Goal: Find contact information: Find contact information

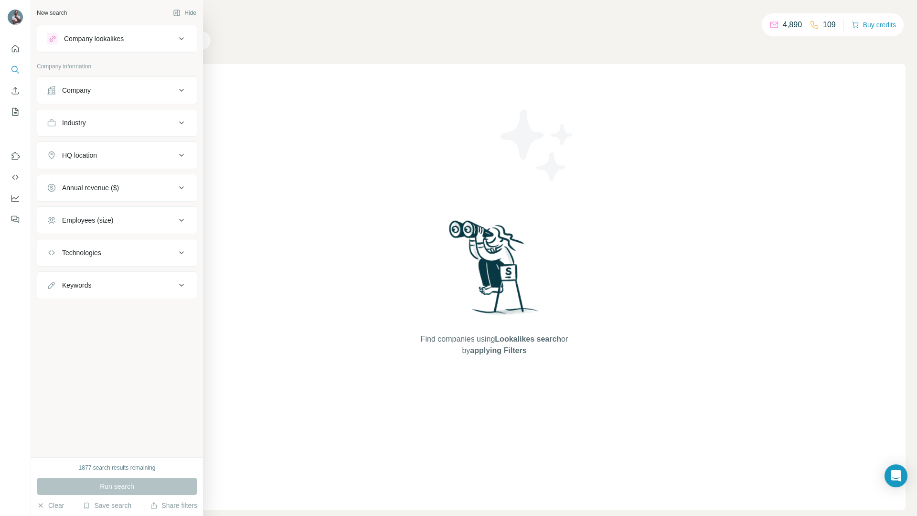
click at [91, 91] on div "Company" at bounding box center [76, 91] width 29 height 10
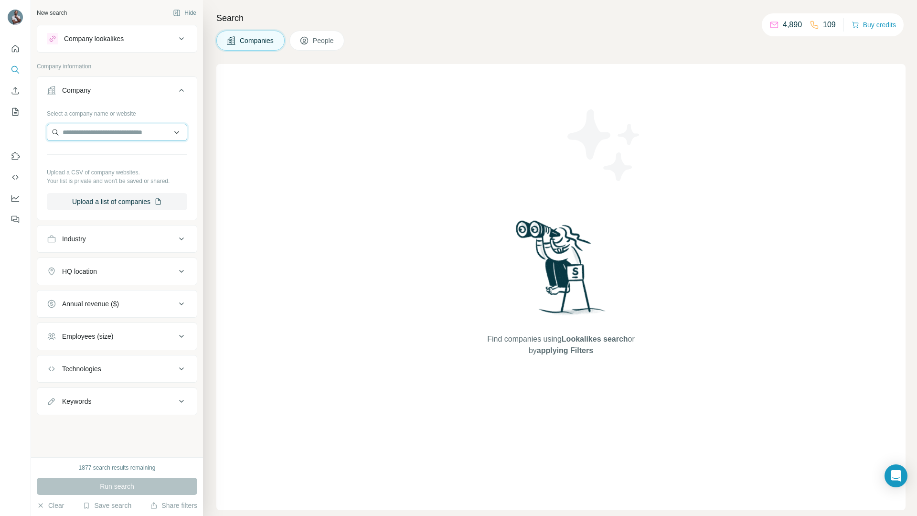
click at [146, 133] on input "text" at bounding box center [117, 132] width 140 height 17
paste input "**********"
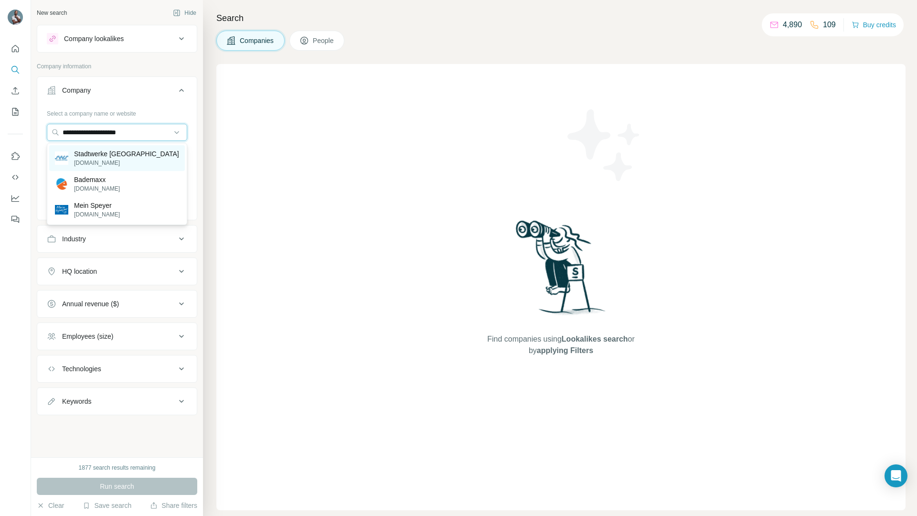
type input "**********"
click at [110, 157] on p "Stadtwerke Speyer" at bounding box center [126, 154] width 105 height 10
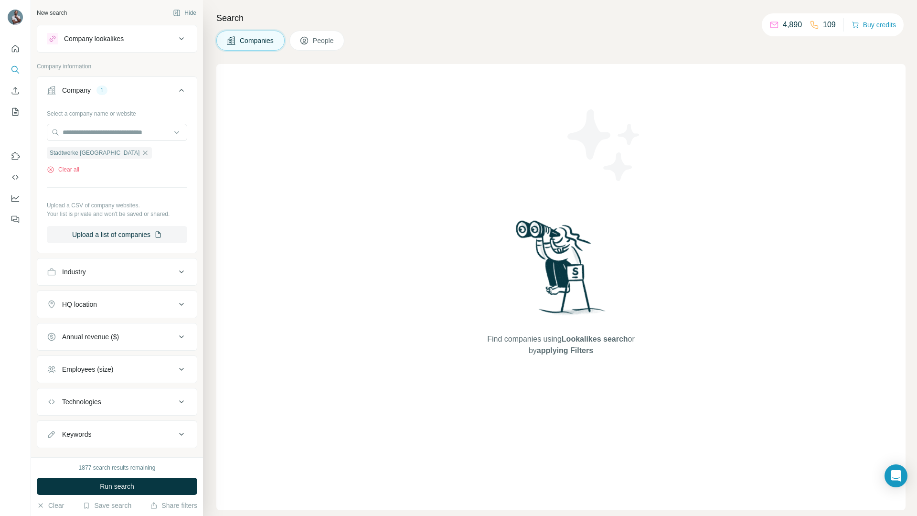
click at [129, 483] on span "Run search" at bounding box center [117, 487] width 34 height 10
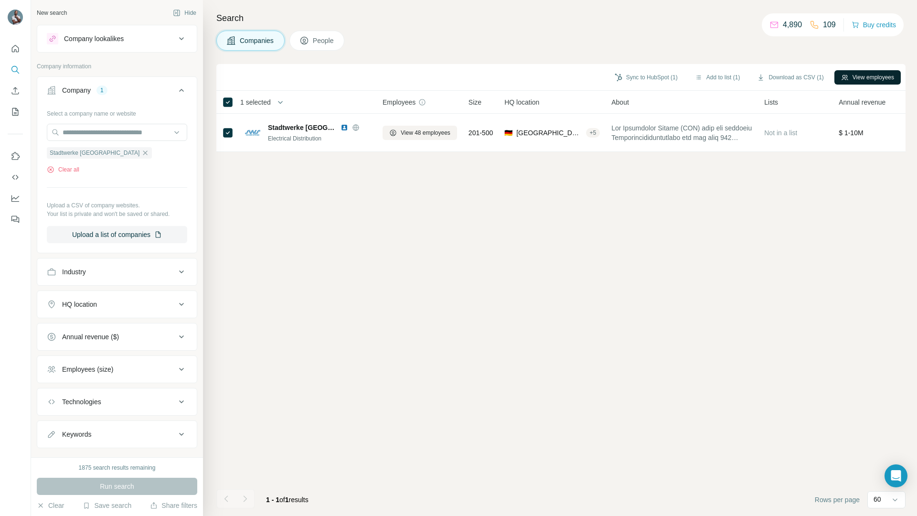
click at [861, 77] on button "View employees" at bounding box center [868, 77] width 66 height 14
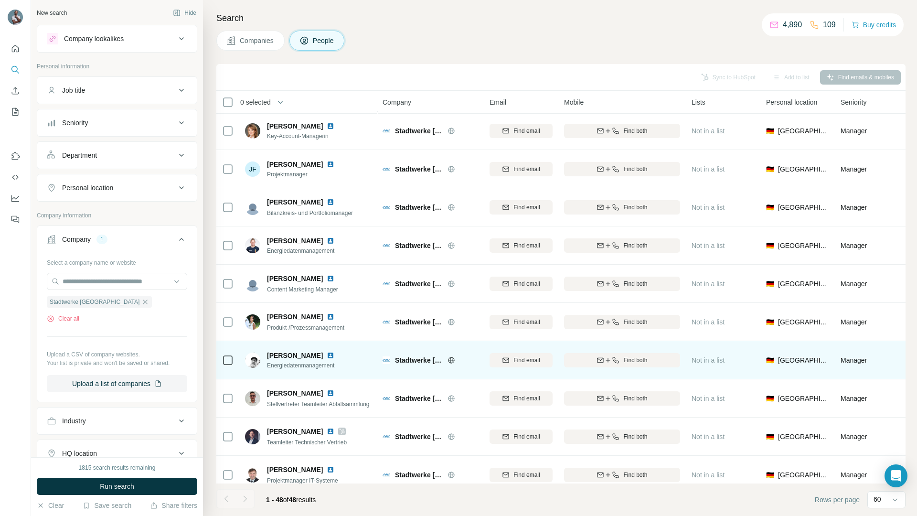
scroll to position [460, 0]
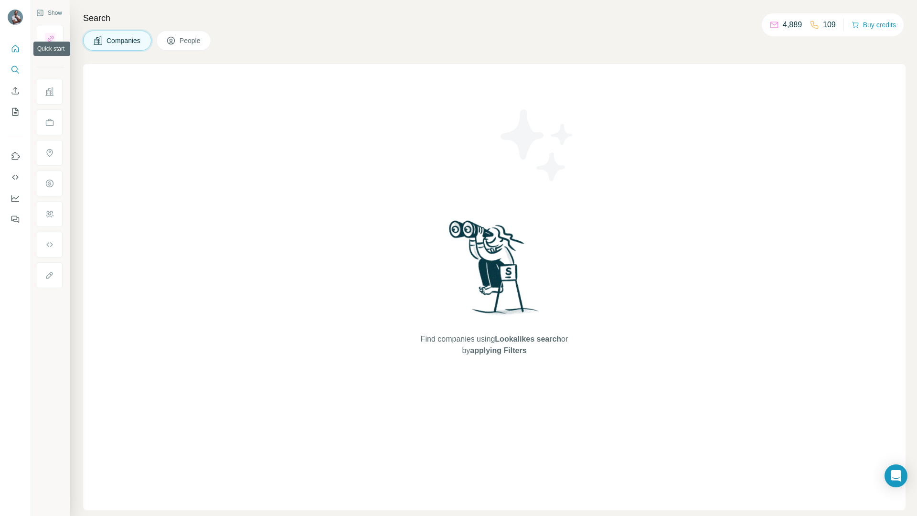
click at [16, 49] on icon "Quick start" at bounding box center [16, 49] width 10 height 10
click at [13, 67] on icon "Search" at bounding box center [16, 70] width 10 height 10
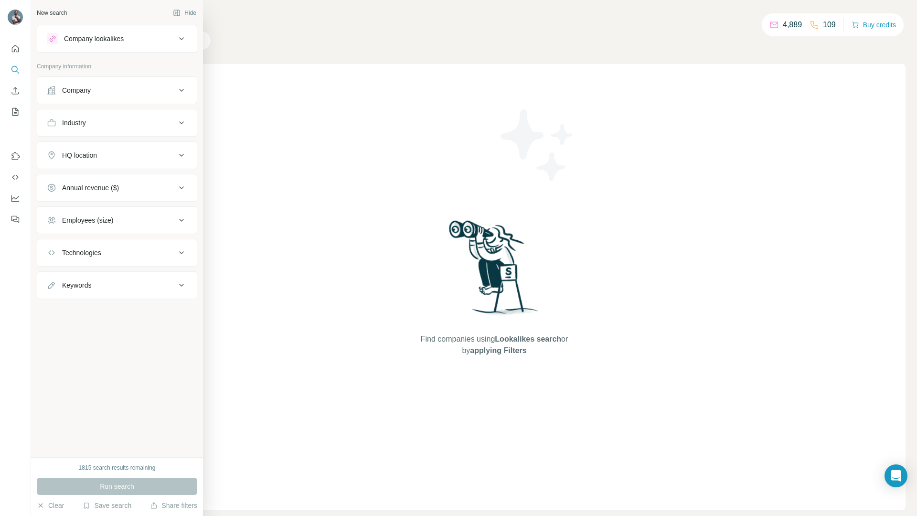
click at [101, 92] on div "Company" at bounding box center [111, 91] width 129 height 10
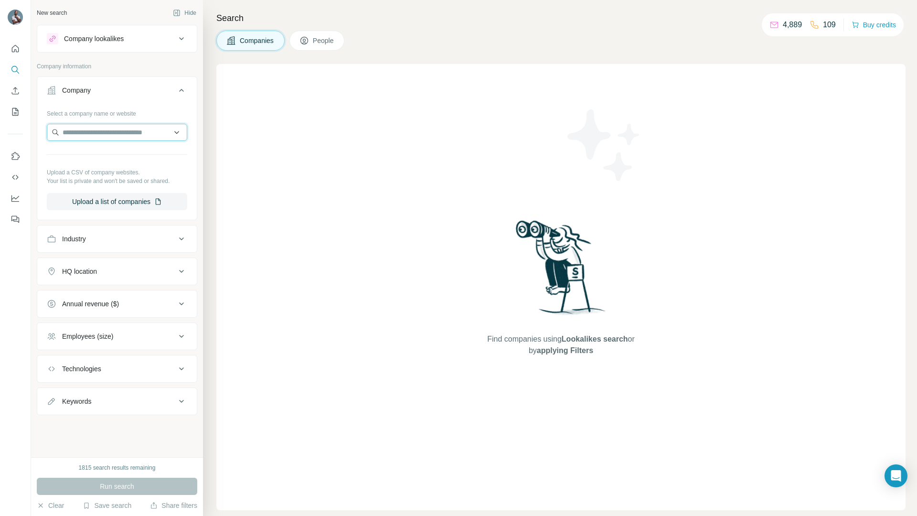
click at [125, 135] on input "text" at bounding box center [117, 132] width 140 height 17
paste input "**********"
type input "**********"
click at [116, 154] on p "[PERSON_NAME] - a valantic company" at bounding box center [126, 158] width 107 height 19
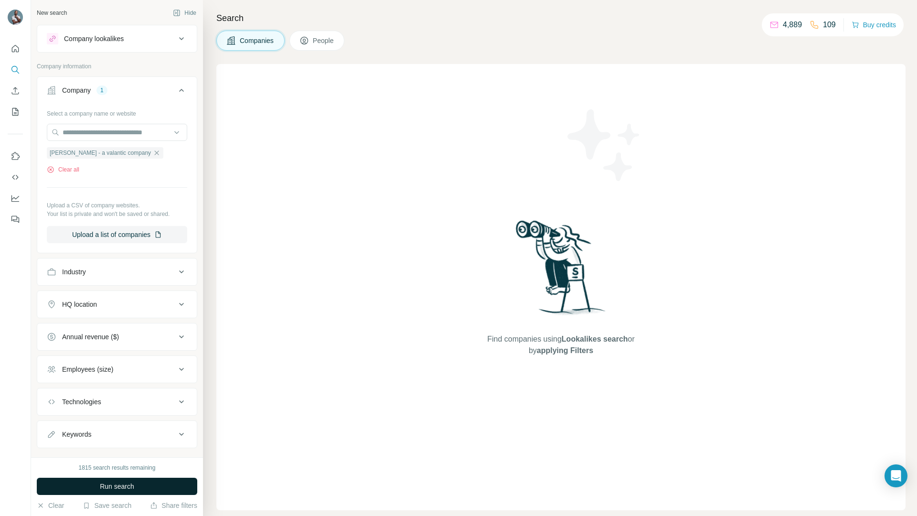
click at [124, 488] on span "Run search" at bounding box center [117, 487] width 34 height 10
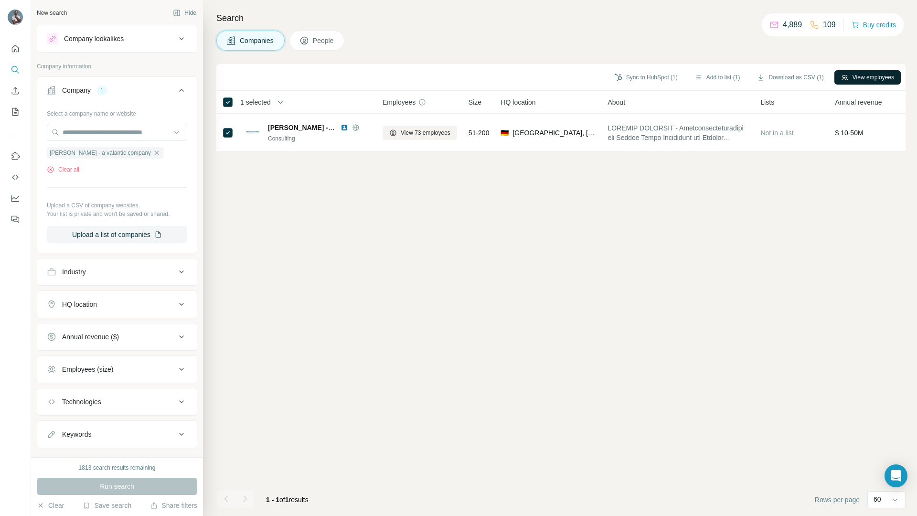
click at [875, 74] on button "View employees" at bounding box center [868, 77] width 66 height 14
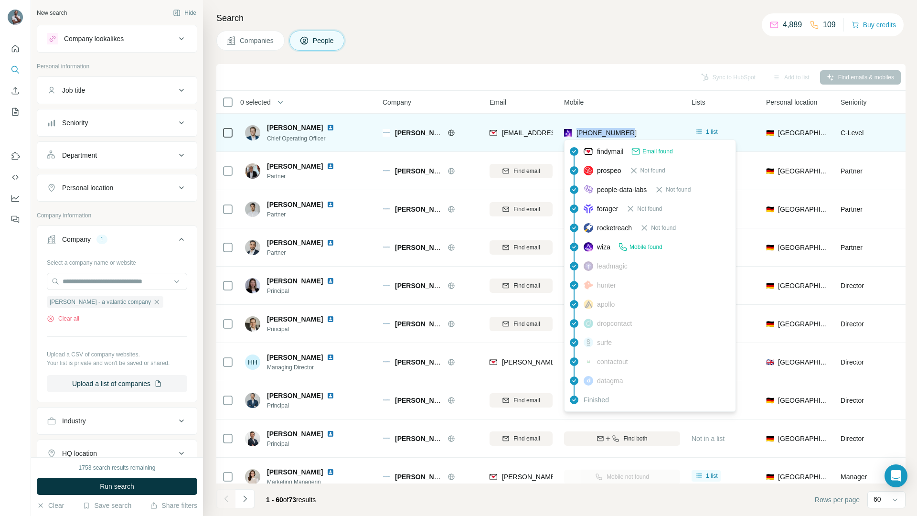
drag, startPoint x: 651, startPoint y: 132, endPoint x: 578, endPoint y: 131, distance: 73.1
click at [578, 131] on div "[PHONE_NUMBER]" at bounding box center [622, 132] width 116 height 26
copy span "[PHONE_NUMBER]"
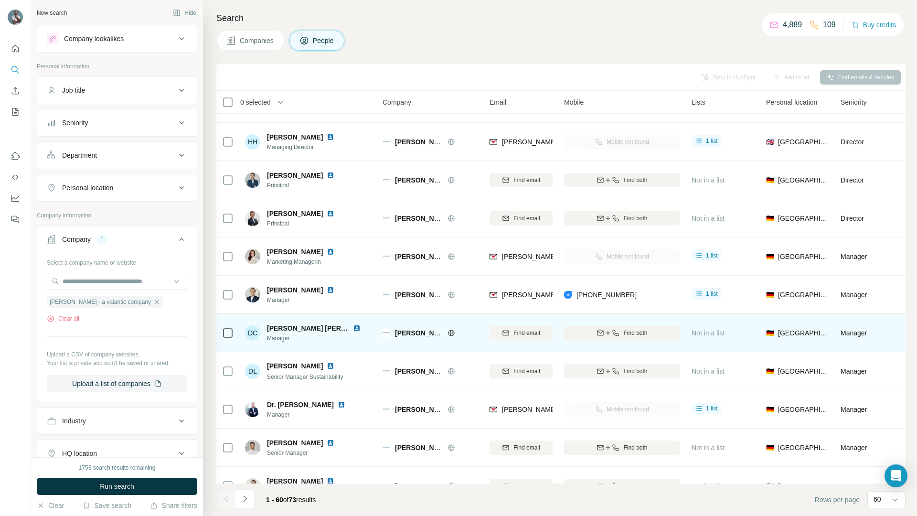
scroll to position [223, 0]
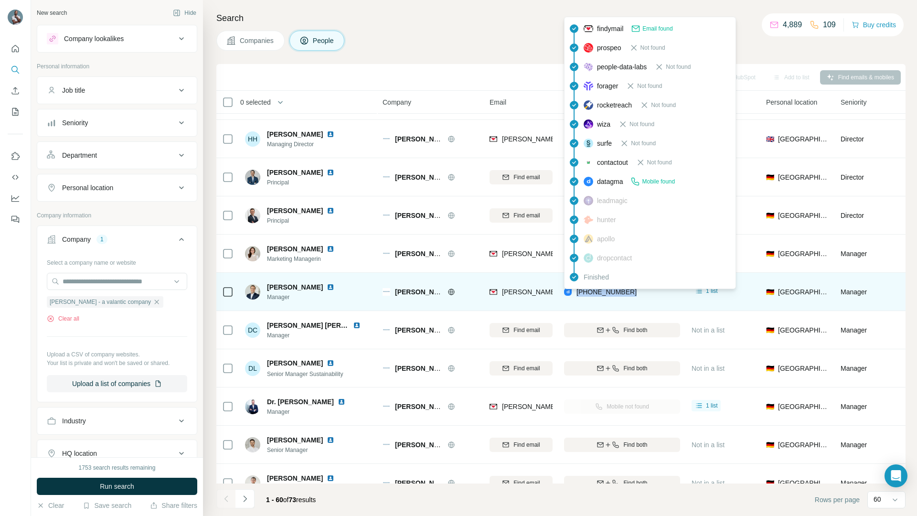
drag, startPoint x: 646, startPoint y: 290, endPoint x: 577, endPoint y: 292, distance: 69.3
click at [577, 292] on div "[PHONE_NUMBER]" at bounding box center [622, 292] width 116 height 26
copy span "[PHONE_NUMBER]"
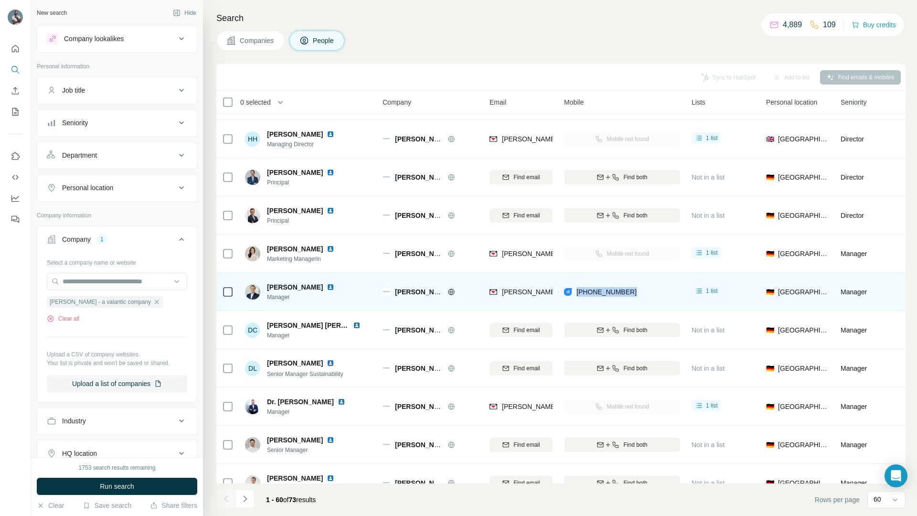
click at [334, 285] on img at bounding box center [331, 287] width 8 height 8
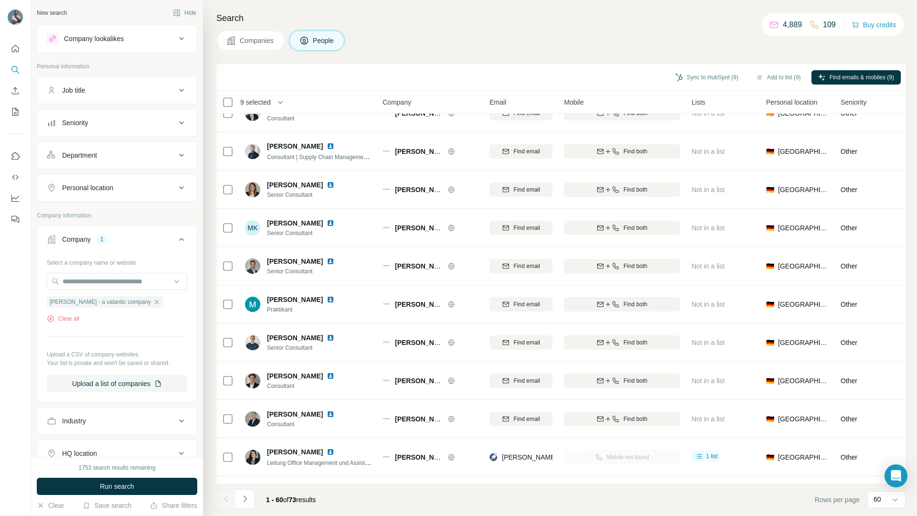
scroll to position [1929, 0]
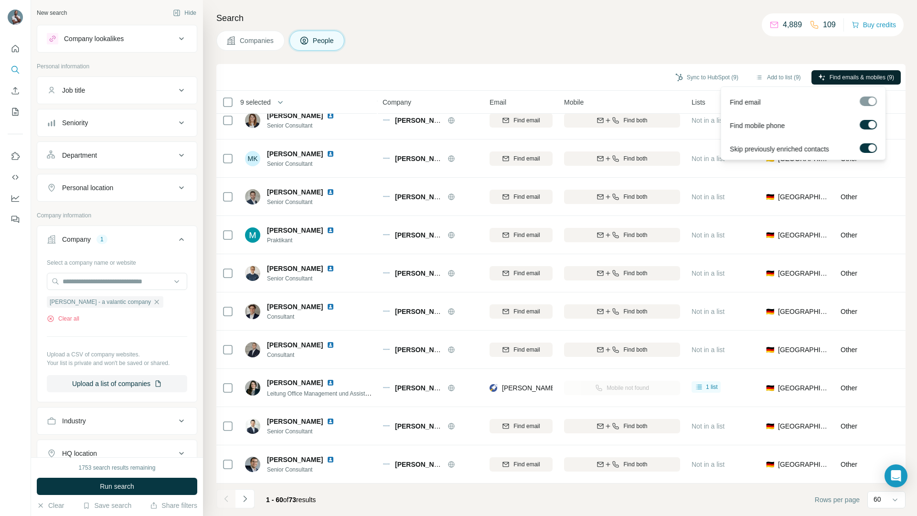
click at [858, 74] on span "Find emails & mobiles (9)" at bounding box center [862, 77] width 64 height 9
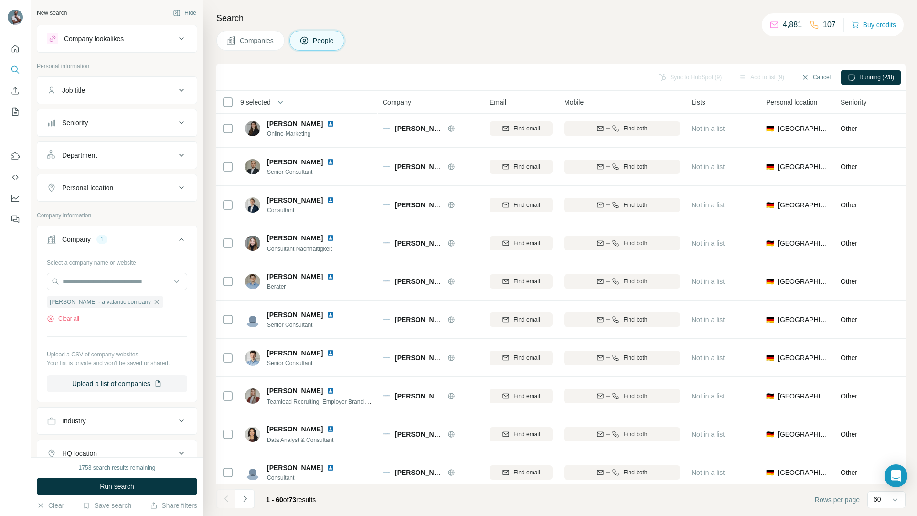
scroll to position [0, 0]
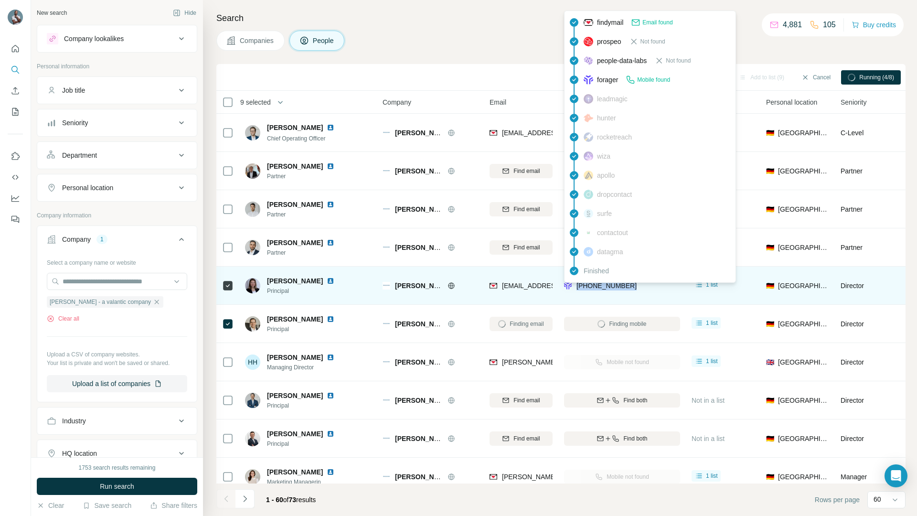
drag, startPoint x: 646, startPoint y: 287, endPoint x: 577, endPoint y: 287, distance: 69.3
click at [577, 287] on div "[PHONE_NUMBER]" at bounding box center [622, 285] width 116 height 26
copy span "[PHONE_NUMBER]"
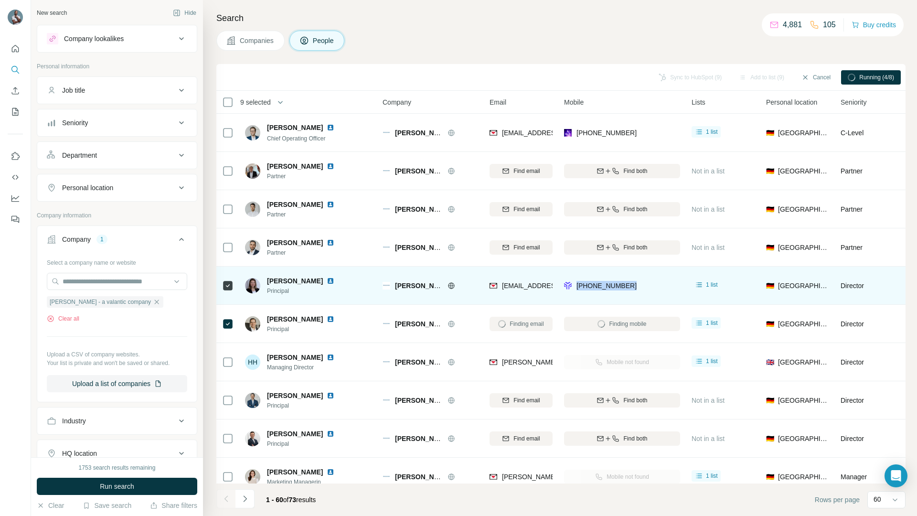
click at [327, 282] on img at bounding box center [331, 281] width 8 height 8
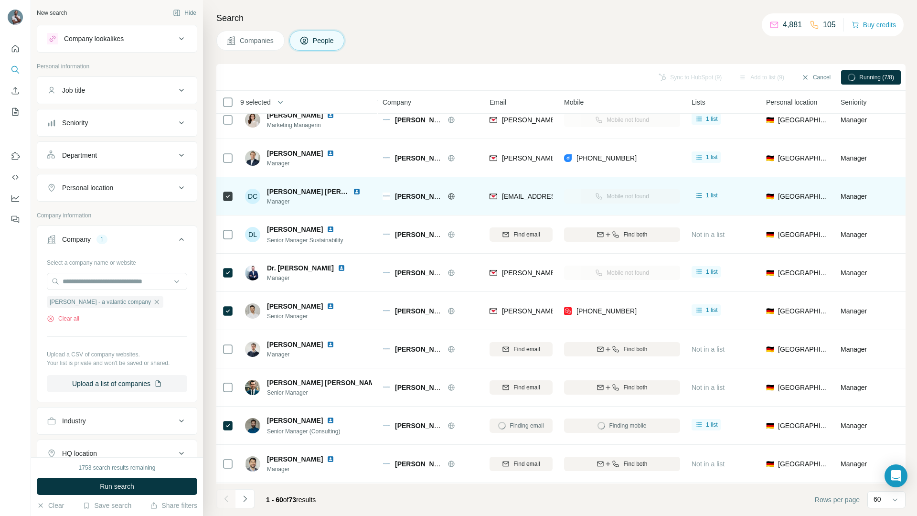
scroll to position [288, 0]
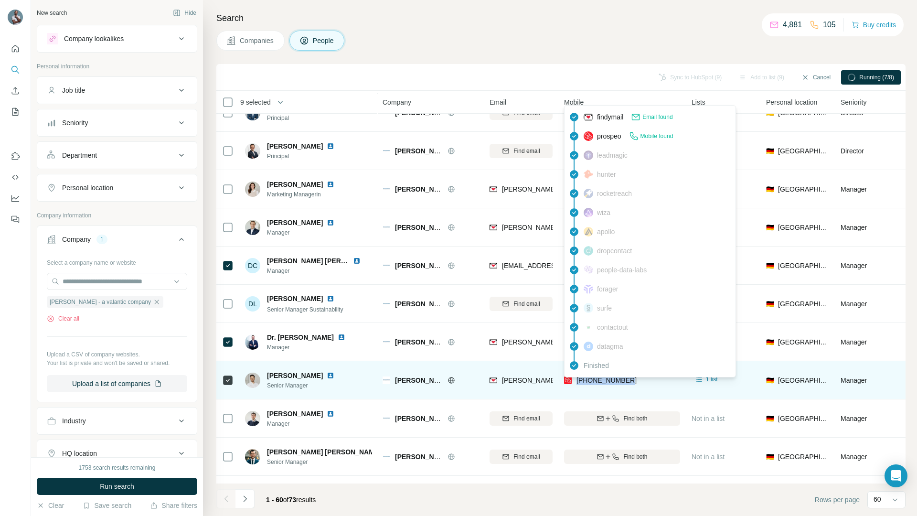
drag, startPoint x: 640, startPoint y: 379, endPoint x: 578, endPoint y: 380, distance: 62.1
click at [578, 380] on div "[PHONE_NUMBER]" at bounding box center [622, 380] width 116 height 26
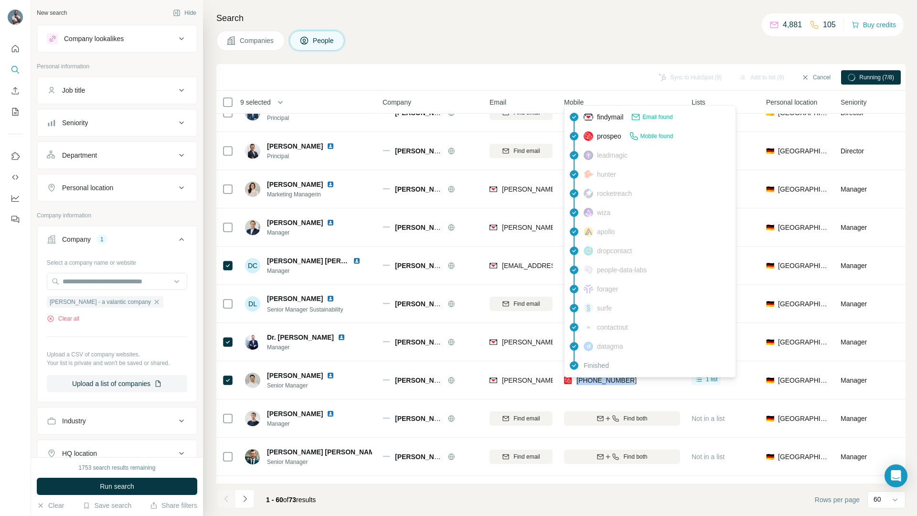
copy span "[PHONE_NUMBER]"
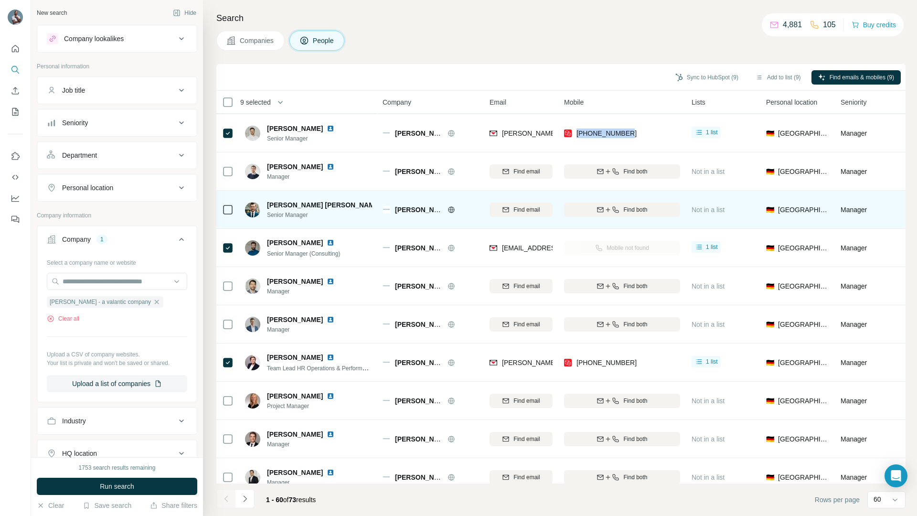
scroll to position [535, 0]
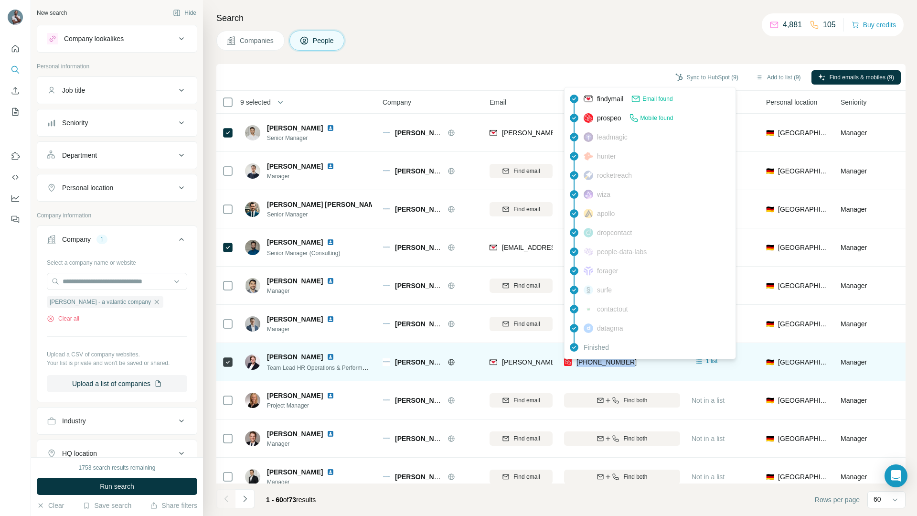
drag, startPoint x: 654, startPoint y: 360, endPoint x: 577, endPoint y: 365, distance: 77.6
click at [577, 364] on div "[PHONE_NUMBER]" at bounding box center [622, 362] width 116 height 26
copy span "[PHONE_NUMBER]"
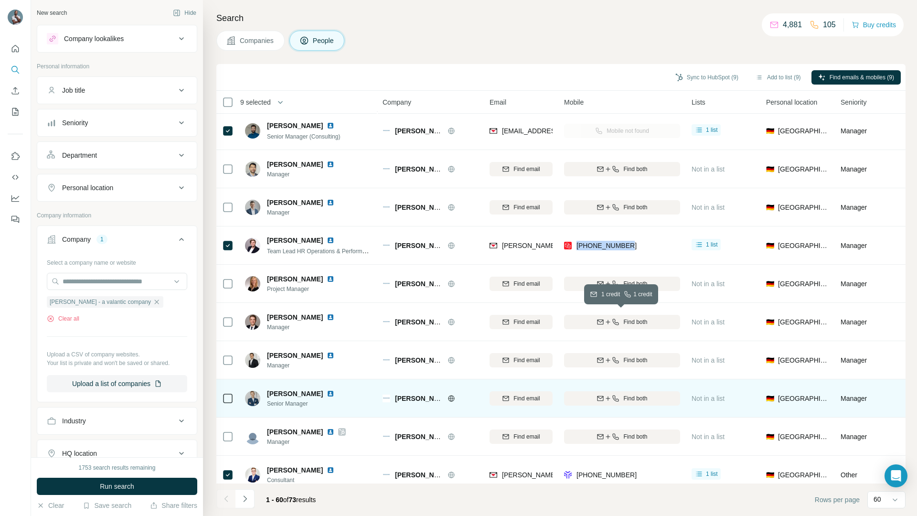
scroll to position [752, 0]
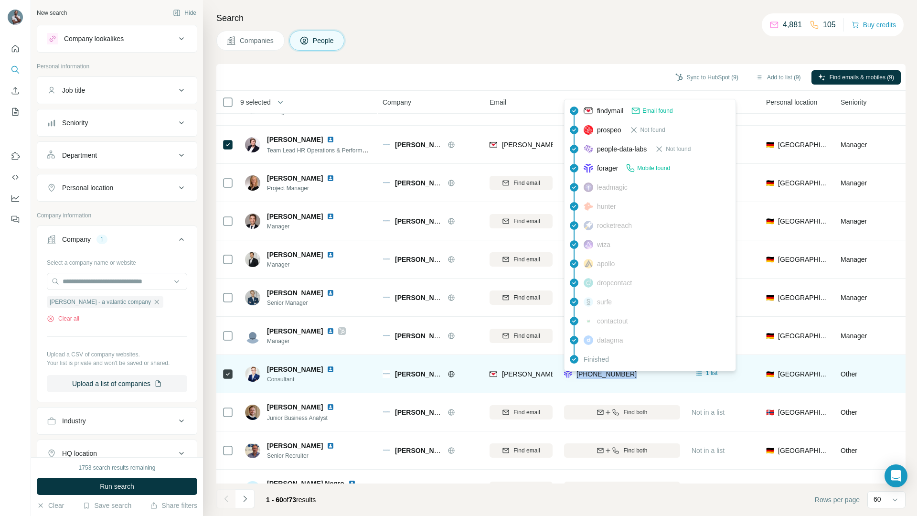
drag, startPoint x: 647, startPoint y: 373, endPoint x: 575, endPoint y: 375, distance: 72.2
click at [575, 375] on div "[PHONE_NUMBER]" at bounding box center [622, 374] width 116 height 26
copy span "[PHONE_NUMBER]"
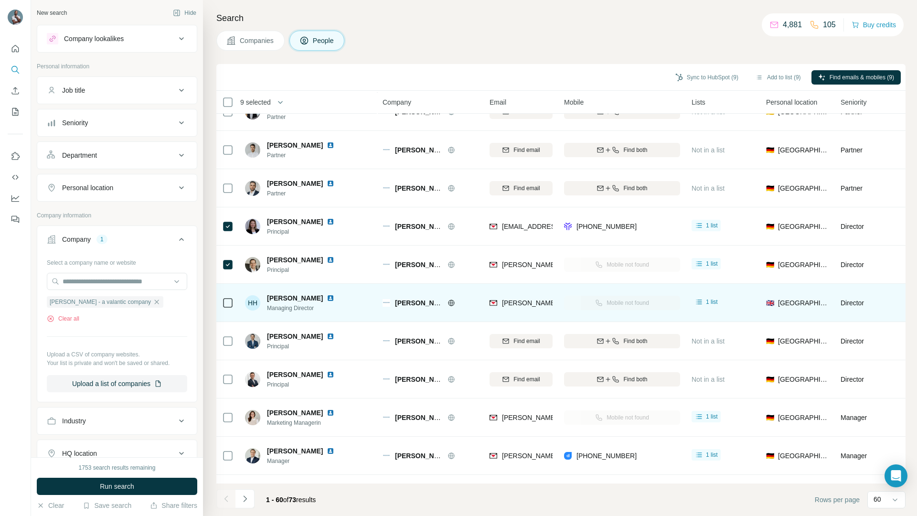
scroll to position [238, 0]
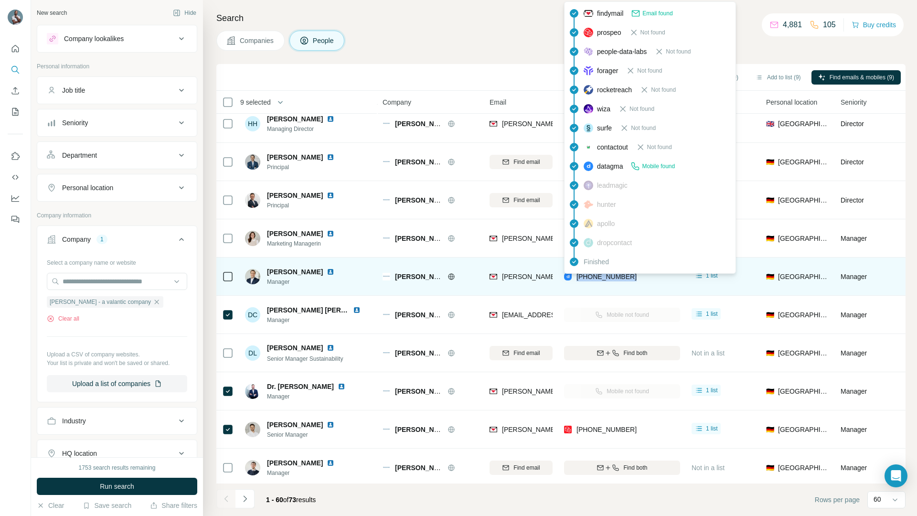
drag, startPoint x: 654, startPoint y: 277, endPoint x: 577, endPoint y: 277, distance: 76.9
click at [577, 277] on div "[PHONE_NUMBER]" at bounding box center [622, 276] width 116 height 26
copy span "[PHONE_NUMBER]"
